Goal: Task Accomplishment & Management: Complete application form

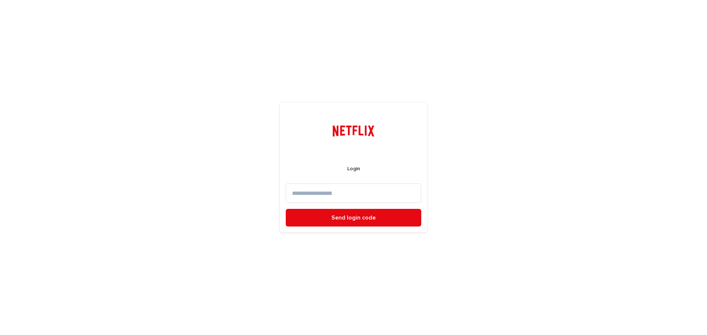
click at [300, 193] on input at bounding box center [353, 194] width 135 height 20
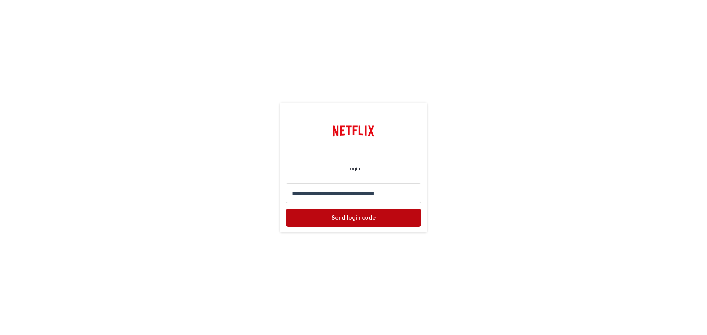
type input "**********"
click at [333, 212] on button "Send login code" at bounding box center [353, 218] width 135 height 18
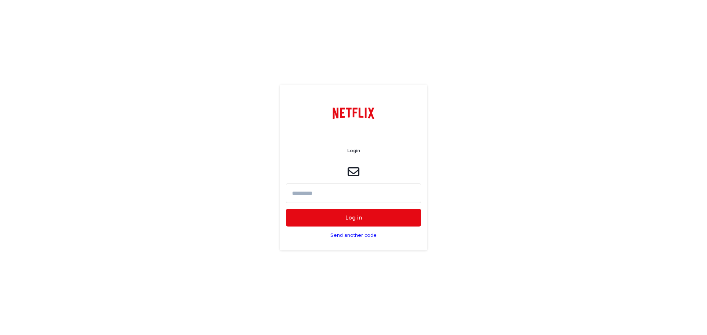
click at [323, 192] on input at bounding box center [353, 194] width 135 height 20
type input "******"
click at [336, 214] on button "Log in" at bounding box center [353, 218] width 135 height 18
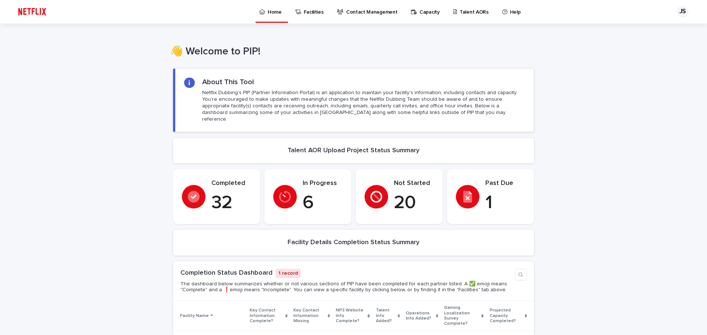
click at [460, 12] on p "Talent AORs" at bounding box center [473, 7] width 29 height 15
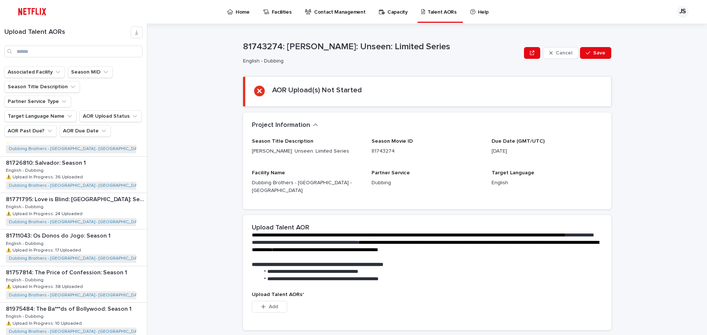
scroll to position [810, 0]
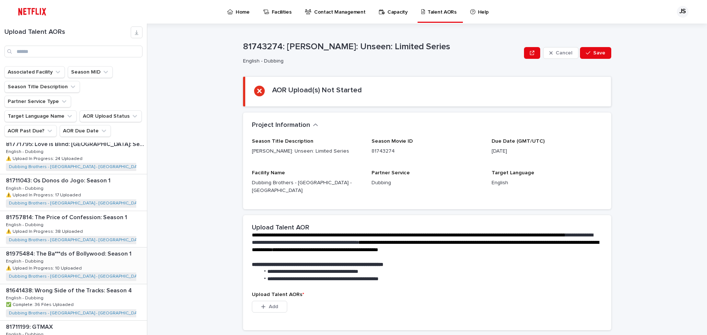
click at [91, 248] on div "81975484: The Ba***ds of Bollywood: Season 1 81975484: The Ba***ds of Bollywood…" at bounding box center [73, 266] width 147 height 36
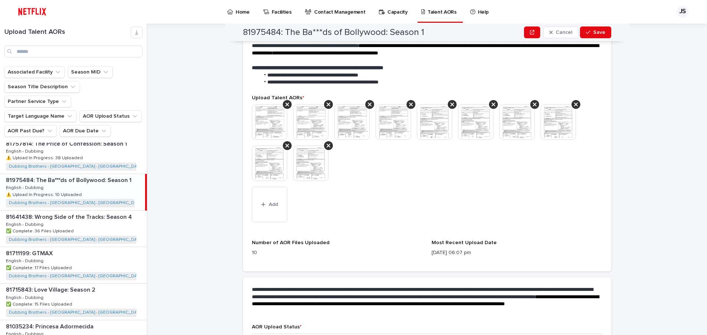
scroll to position [286, 0]
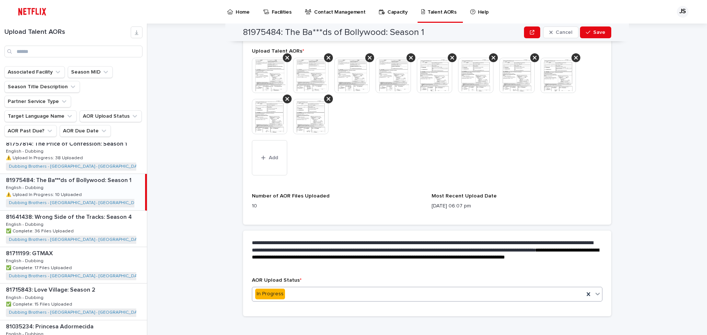
click at [321, 292] on div "In Progress" at bounding box center [418, 294] width 332 height 12
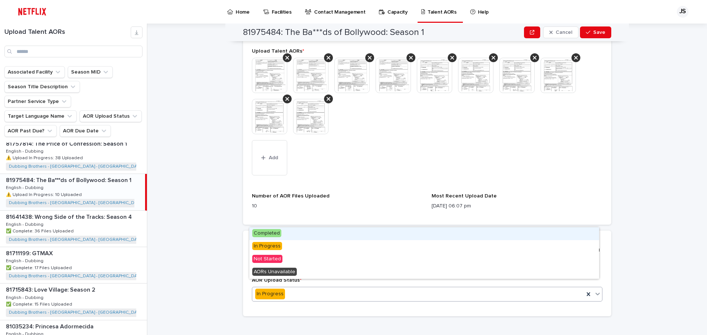
click at [322, 288] on div "In Progress" at bounding box center [418, 294] width 332 height 12
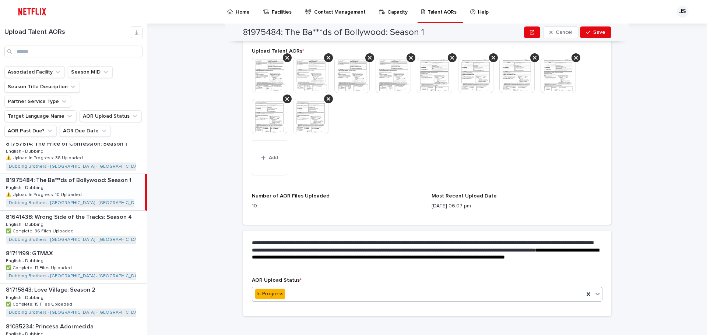
click at [322, 288] on div "In Progress" at bounding box center [418, 294] width 332 height 12
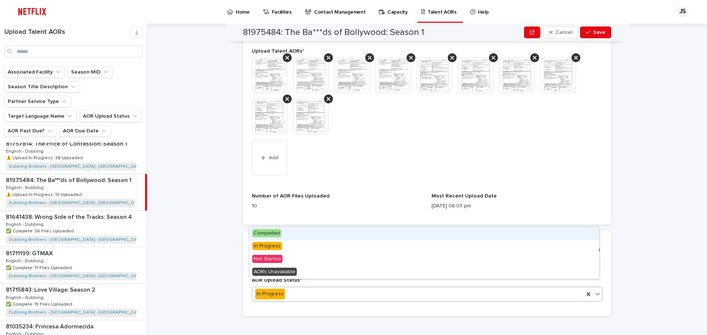
click at [305, 236] on div "Completed" at bounding box center [424, 233] width 350 height 13
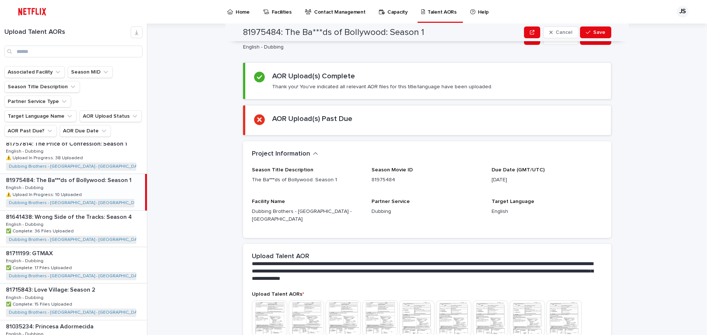
scroll to position [10, 0]
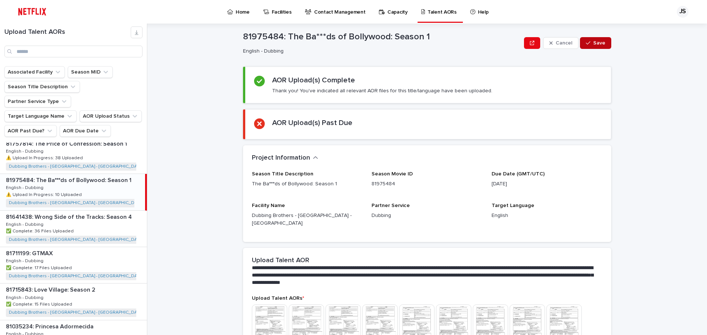
click at [593, 43] on span "Save" at bounding box center [599, 42] width 12 height 5
